Goal: Information Seeking & Learning: Learn about a topic

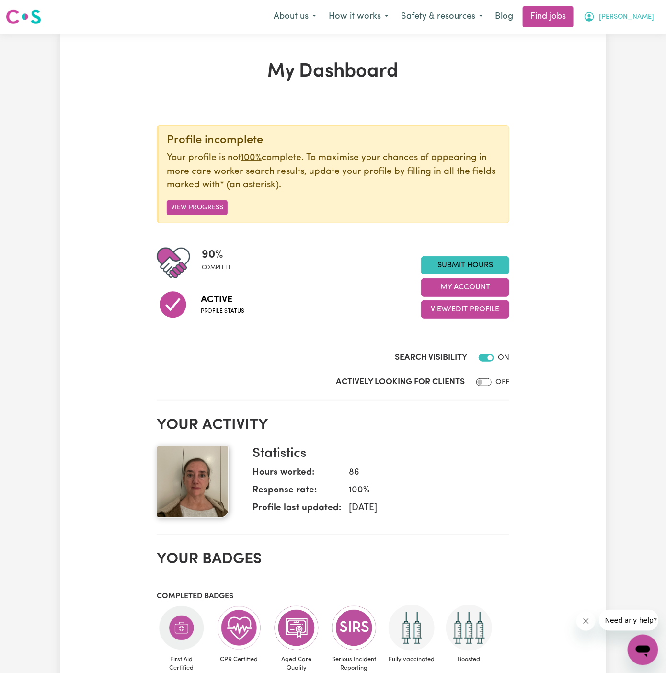
click at [628, 14] on span "[PERSON_NAME]" at bounding box center [626, 17] width 55 height 11
click at [634, 25] on button "[PERSON_NAME]" at bounding box center [618, 17] width 83 height 20
click at [635, 19] on span "[PERSON_NAME]" at bounding box center [626, 17] width 55 height 11
click at [632, 34] on link "My Account" at bounding box center [622, 37] width 76 height 18
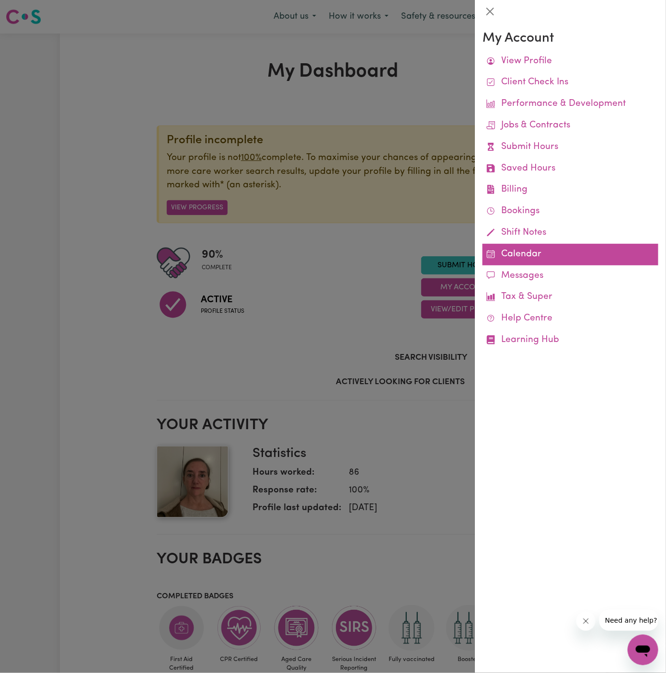
click at [569, 251] on link "Calendar" at bounding box center [570, 255] width 176 height 22
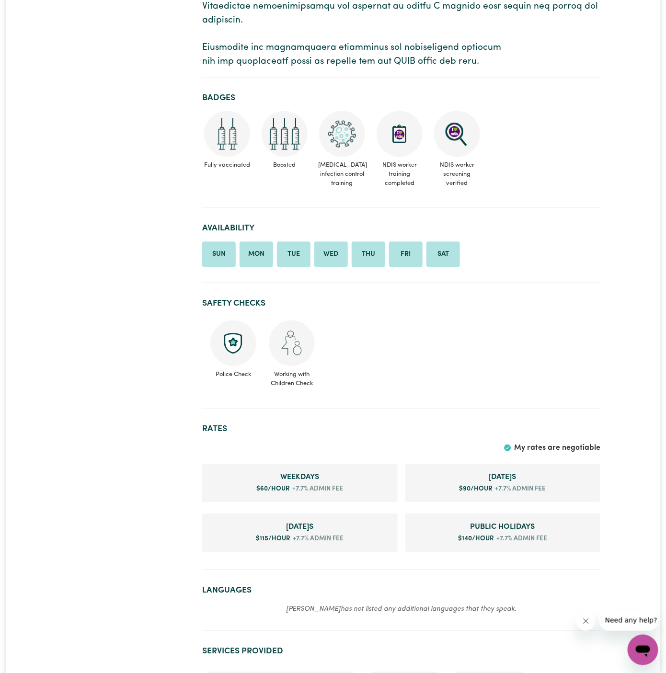
scroll to position [740, 0]
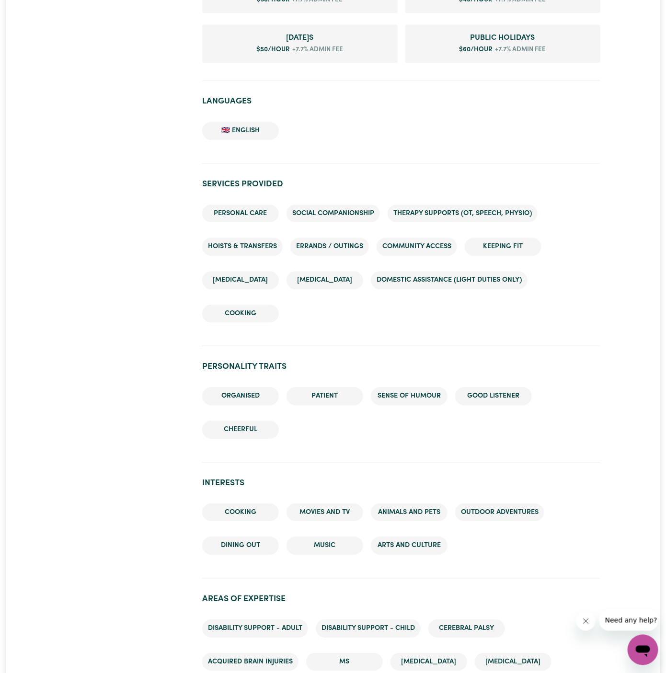
scroll to position [830, 0]
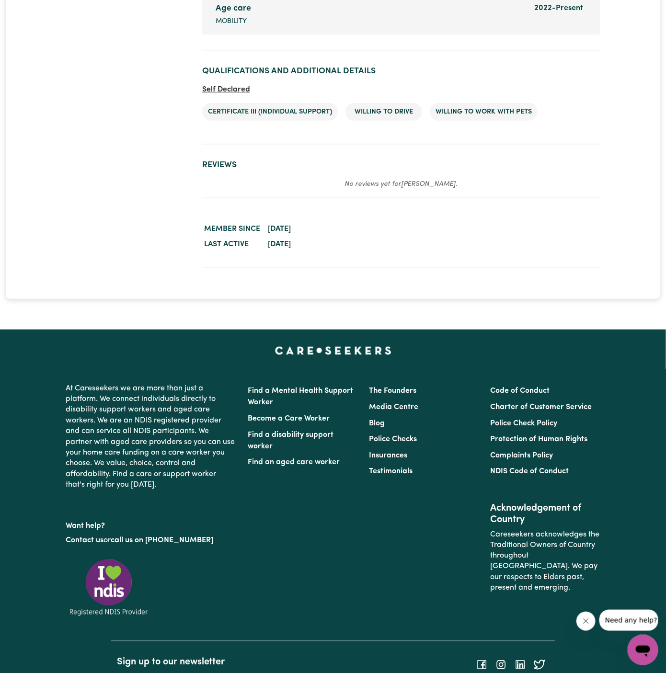
scroll to position [1495, 0]
